Goal: Book appointment/travel/reservation

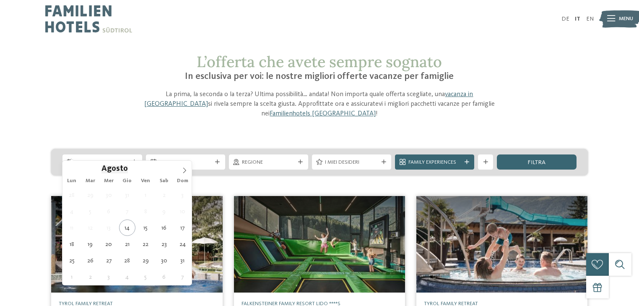
click at [121, 156] on div "Arrivo" at bounding box center [101, 161] width 79 height 15
type div "[DATE]"
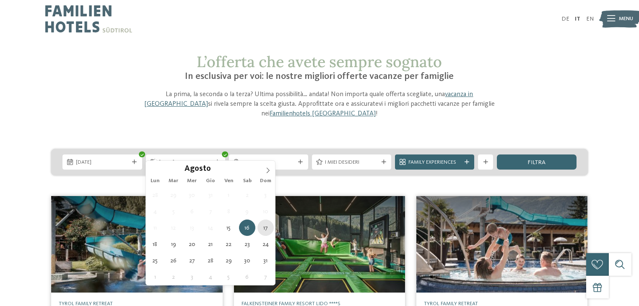
type div "[DATE]"
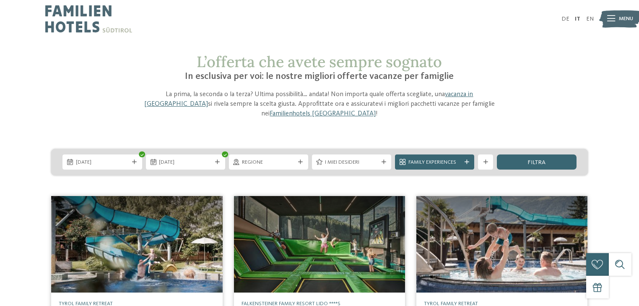
click at [293, 158] on span "Regione" at bounding box center [268, 162] width 53 height 8
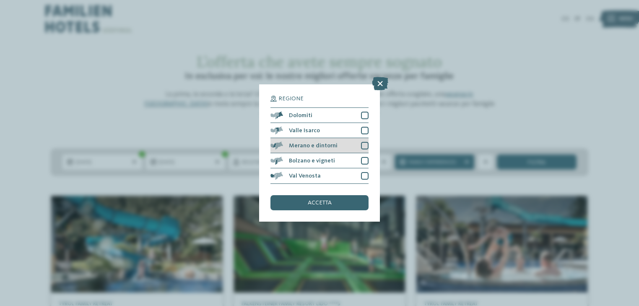
click at [301, 153] on div "Merano e dintorni" at bounding box center [319, 145] width 98 height 15
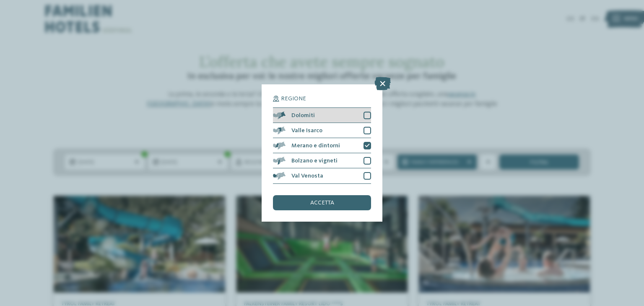
click at [365, 114] on div at bounding box center [367, 115] width 8 height 8
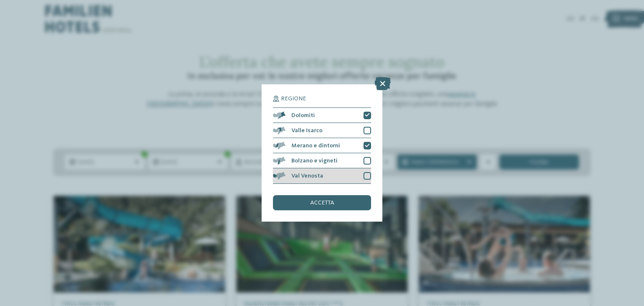
click at [365, 173] on div at bounding box center [367, 176] width 8 height 8
click at [329, 201] on span "accetta" at bounding box center [322, 203] width 24 height 6
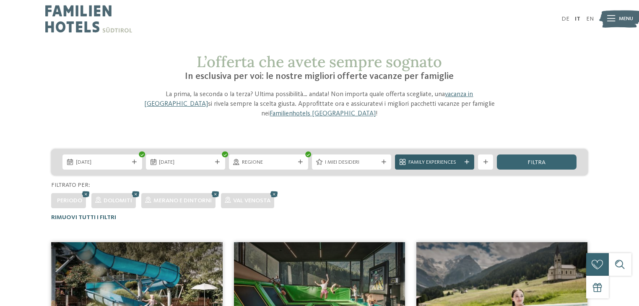
click at [458, 158] on span "Family Experiences" at bounding box center [434, 162] width 53 height 8
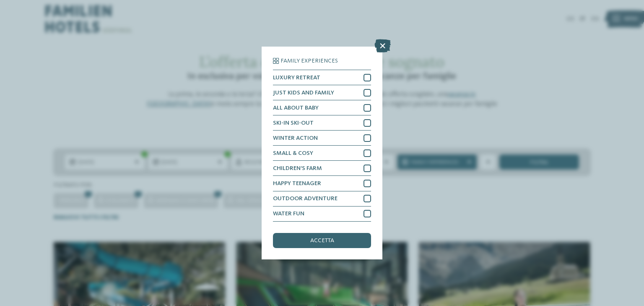
click at [385, 45] on icon at bounding box center [382, 45] width 16 height 13
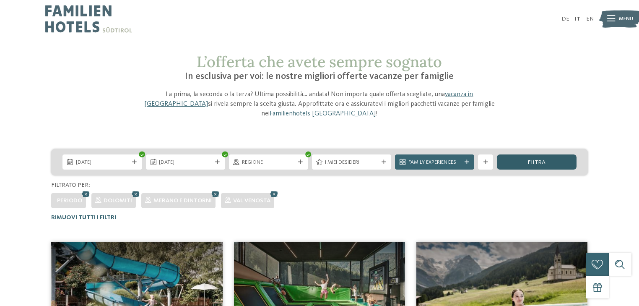
click at [563, 154] on div "filtra" at bounding box center [536, 161] width 79 height 15
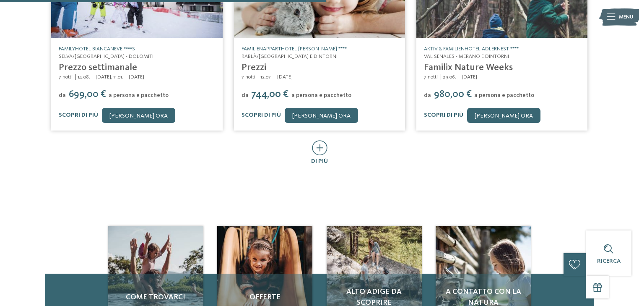
scroll to position [366, 0]
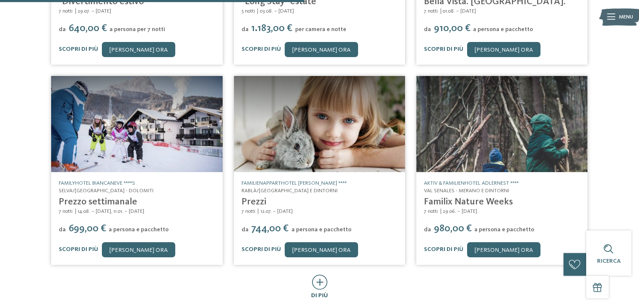
click at [322, 274] on icon at bounding box center [320, 281] width 16 height 15
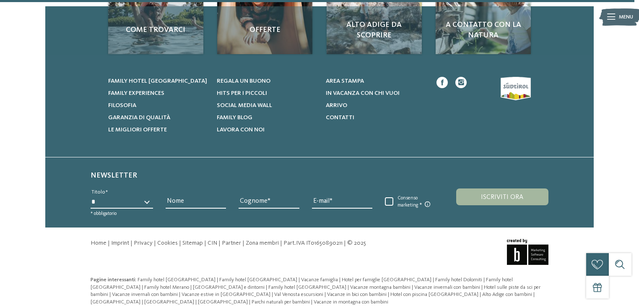
scroll to position [1180, 0]
